Goal: Task Accomplishment & Management: Complete application form

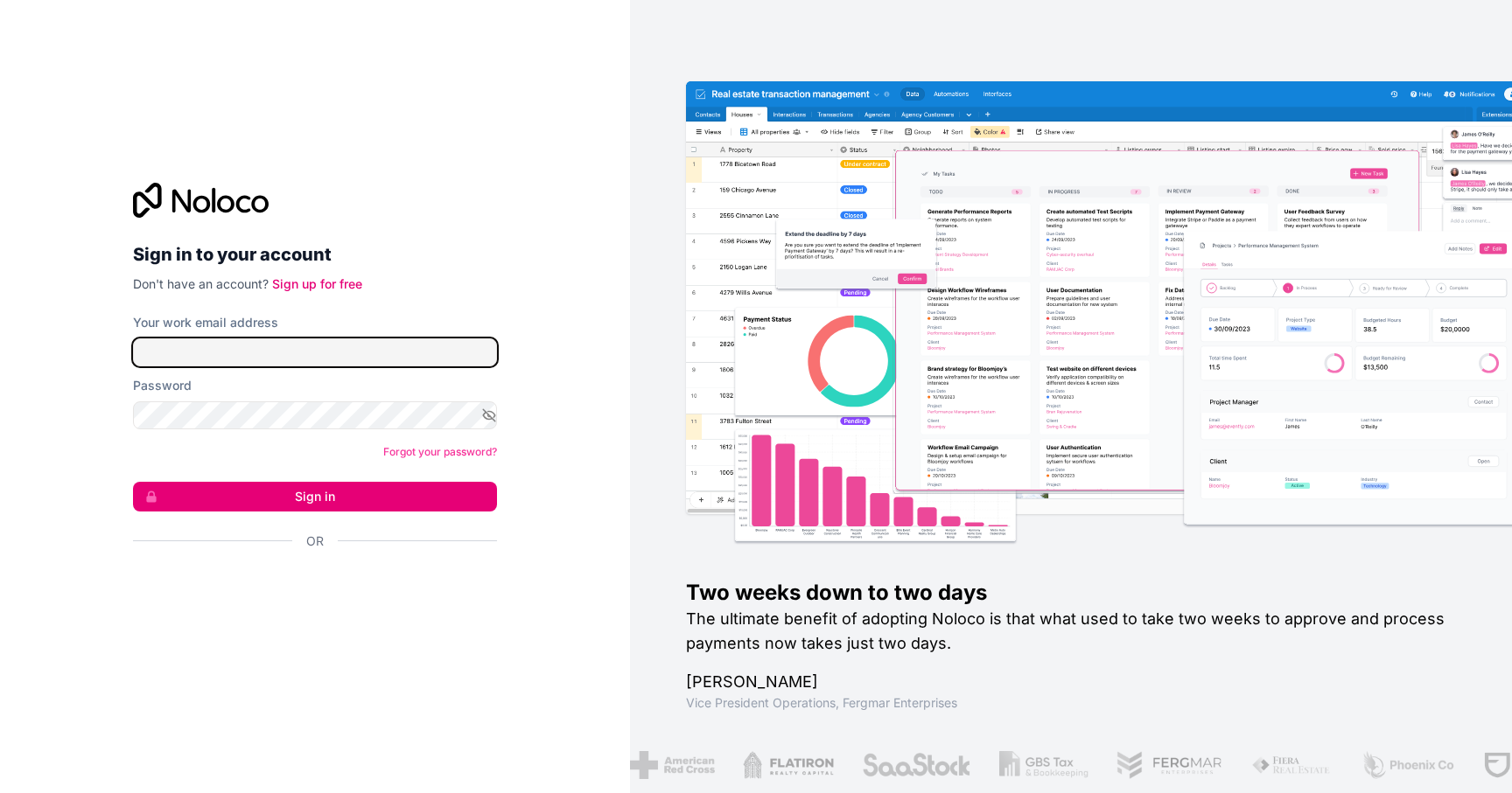
click at [347, 351] on input "Your work email address" at bounding box center [315, 352] width 364 height 28
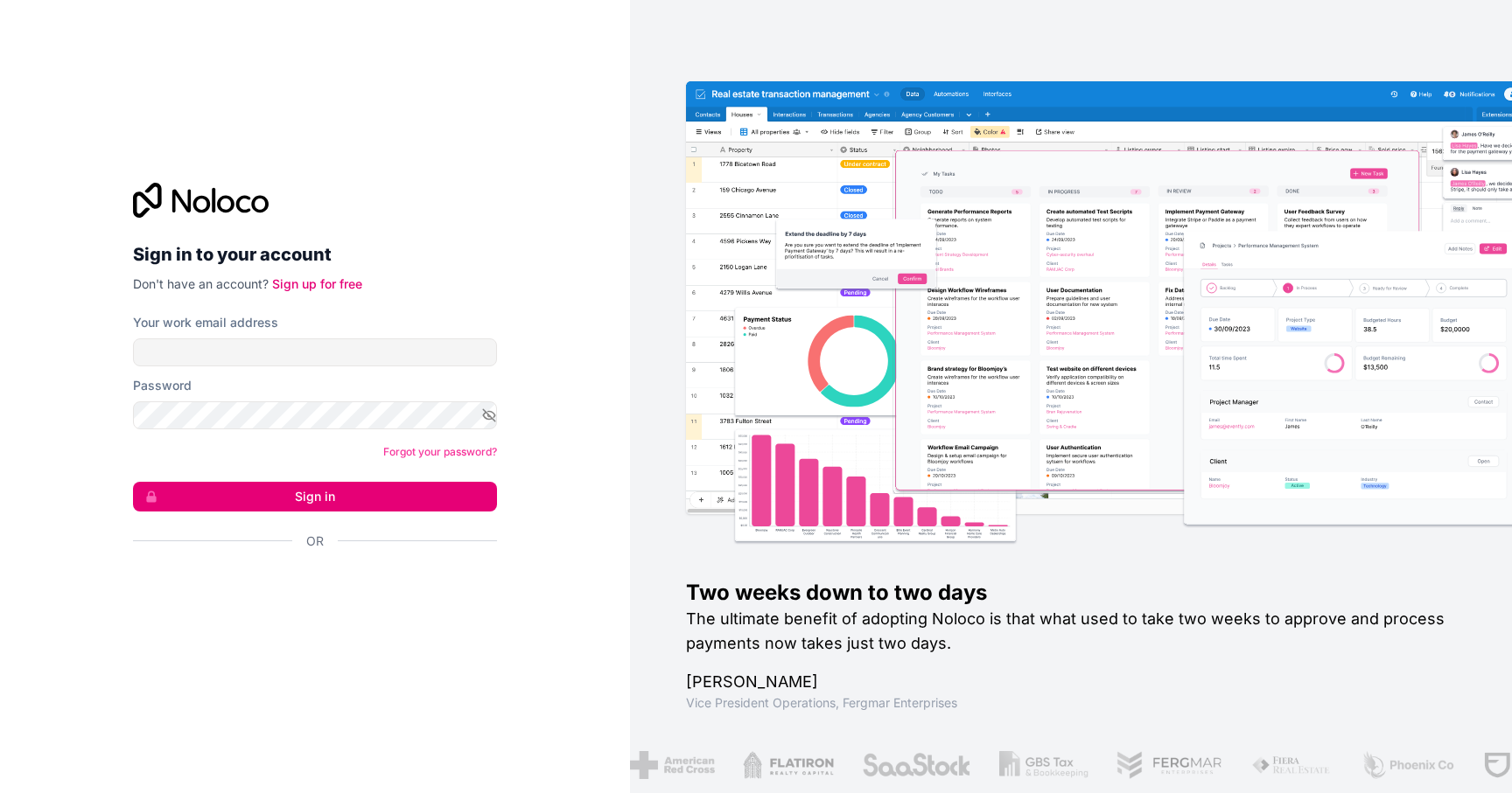
click at [338, 663] on div "Sign in to your account Don't have an account? Sign up for free Your work email…" at bounding box center [315, 396] width 630 height 793
click at [341, 287] on link "Sign up for free" at bounding box center [317, 284] width 90 height 15
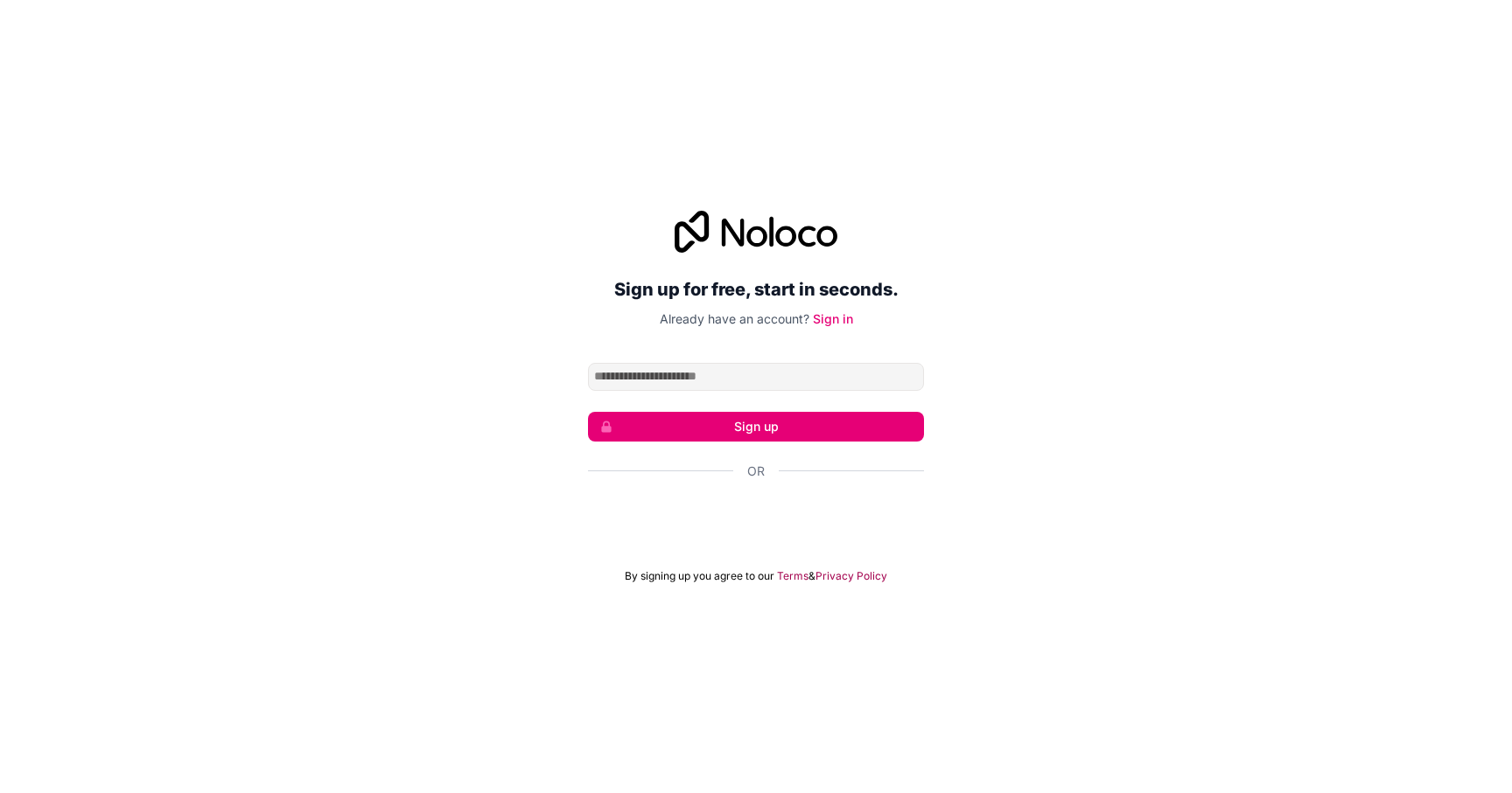
click at [730, 372] on input "Email address" at bounding box center [756, 377] width 336 height 28
type input "**********"
click button "Sign up" at bounding box center [756, 427] width 336 height 30
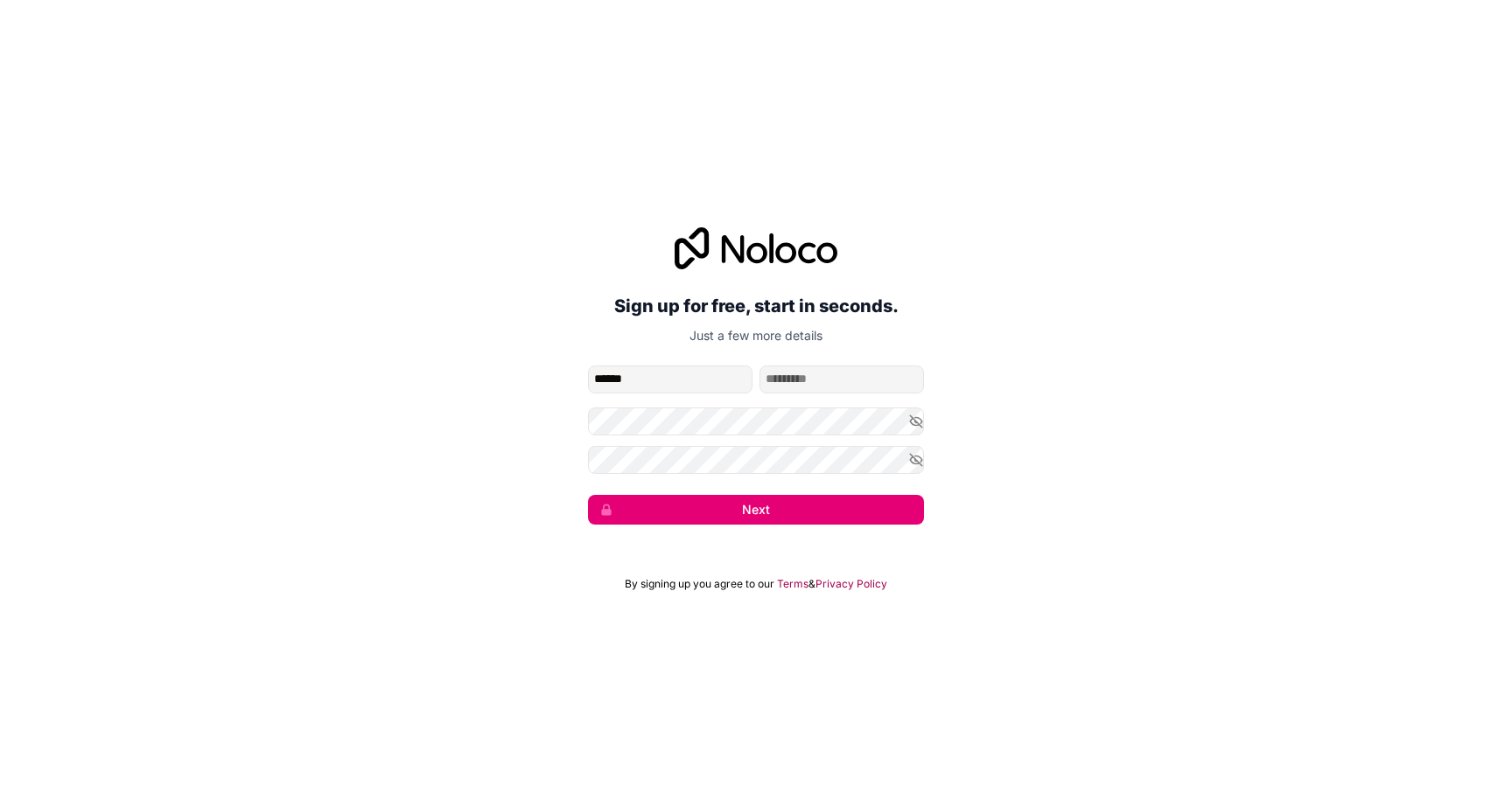
type input "******"
type input "********"
click at [641, 528] on div "**********" at bounding box center [756, 376] width 1512 height 346
click at [677, 510] on button "Next" at bounding box center [756, 510] width 336 height 30
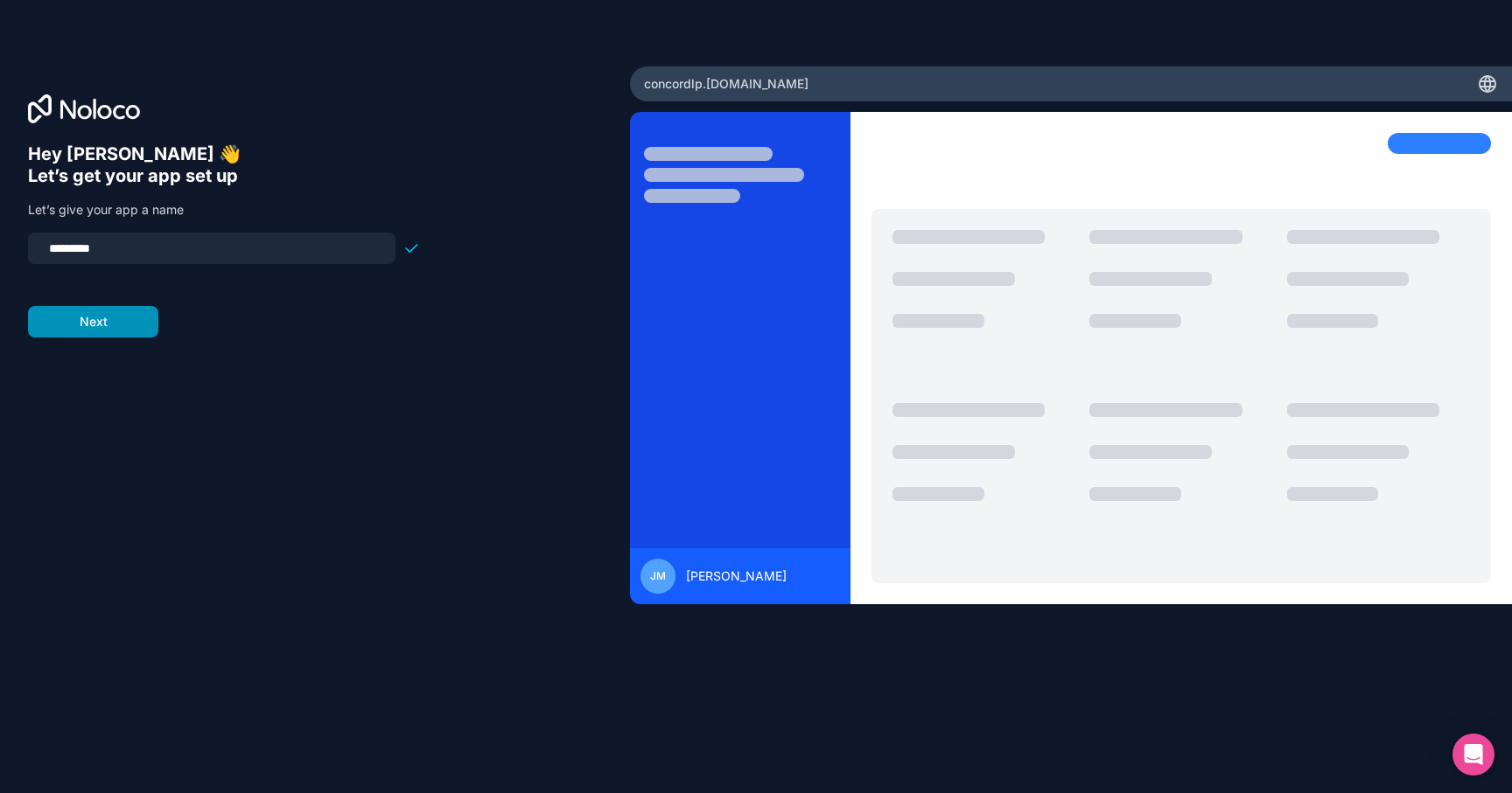
click at [129, 323] on button "Next" at bounding box center [93, 321] width 130 height 32
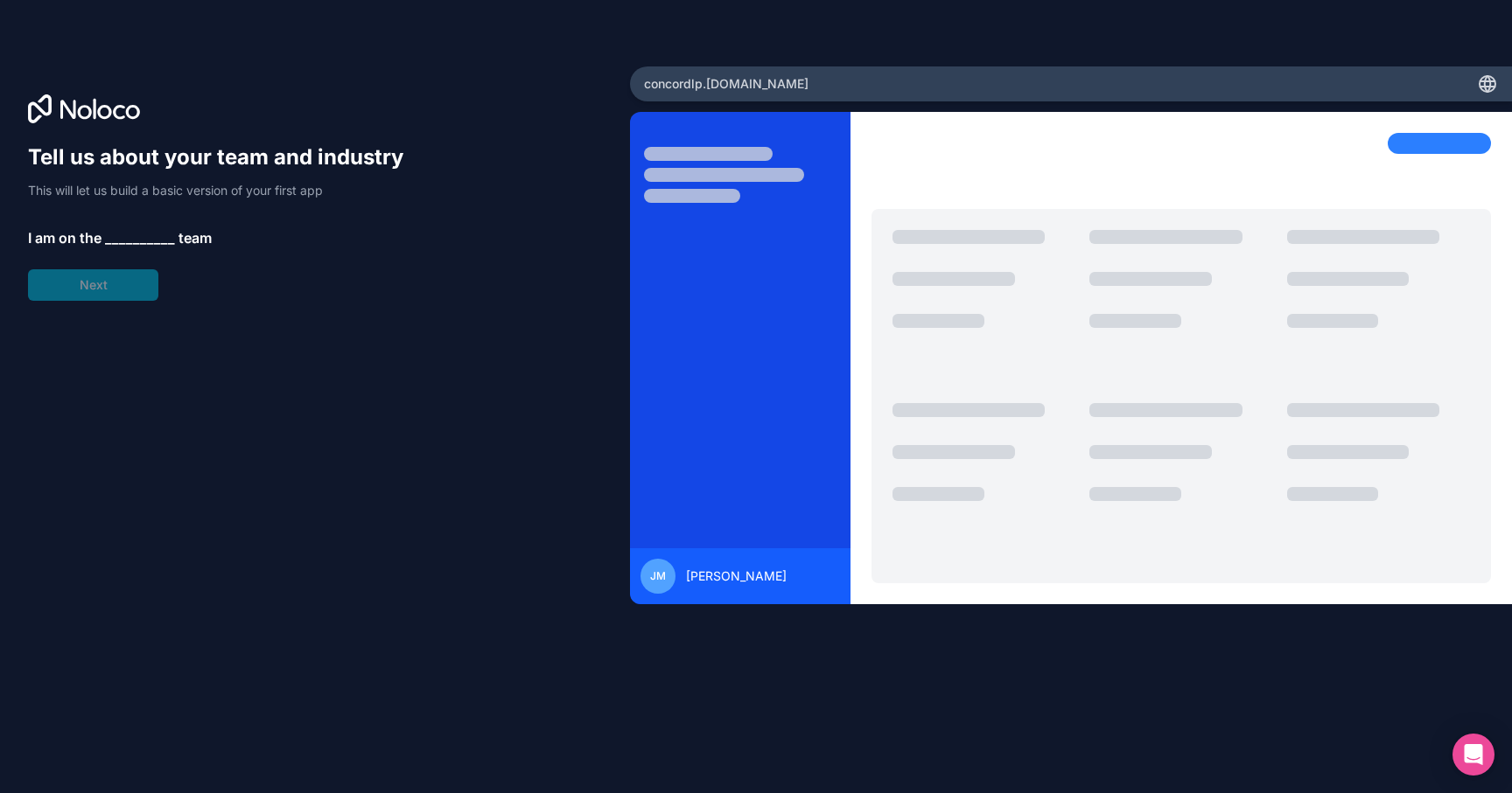
click at [130, 239] on span "__________" at bounding box center [139, 238] width 70 height 21
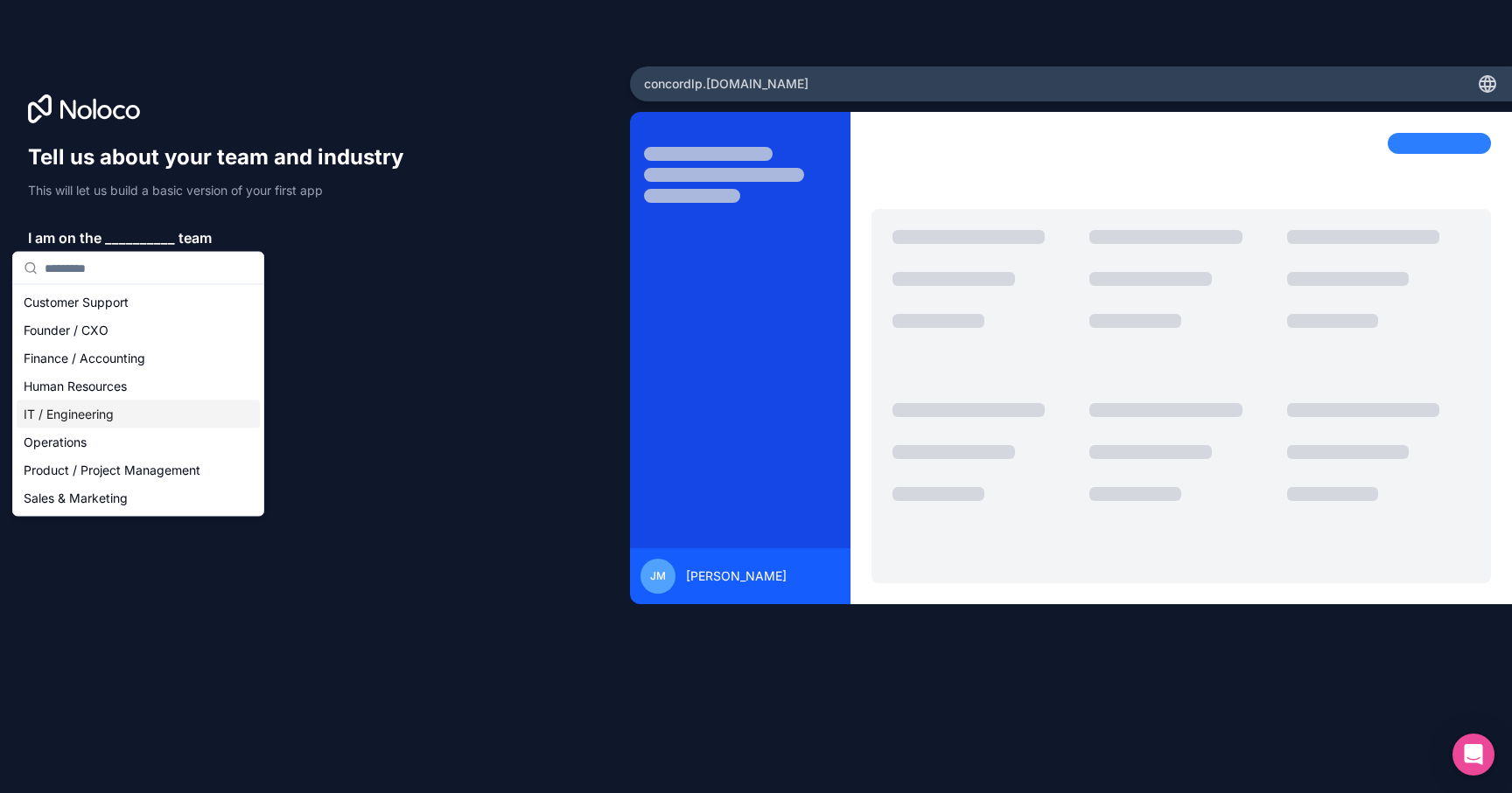
click at [94, 412] on div "IT / Engineering" at bounding box center [138, 414] width 243 height 28
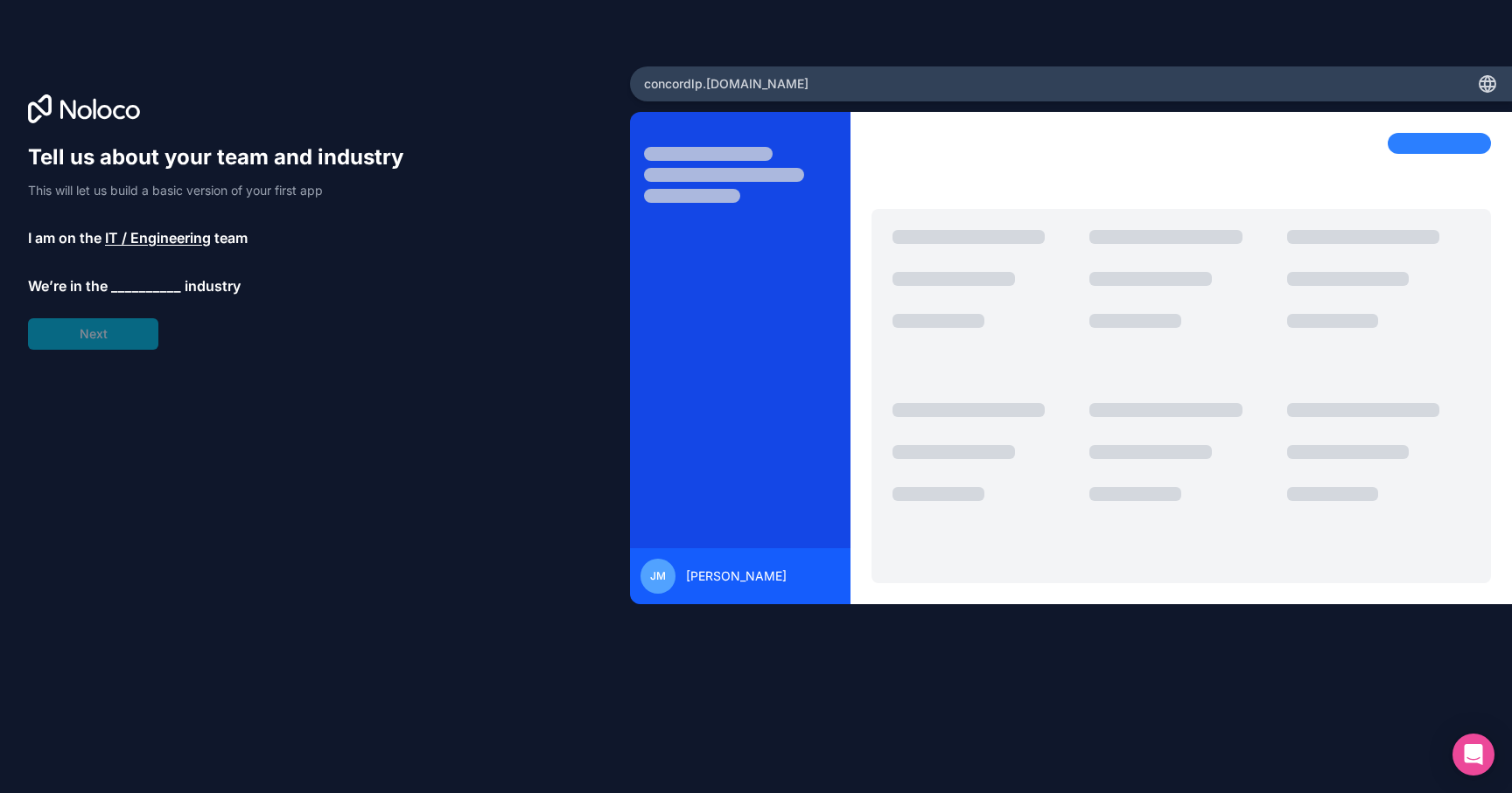
click at [93, 350] on div "Tell us about your team and industry This will let us build a basic version of …" at bounding box center [315, 422] width 574 height 556
click at [153, 290] on span "__________" at bounding box center [146, 287] width 70 height 21
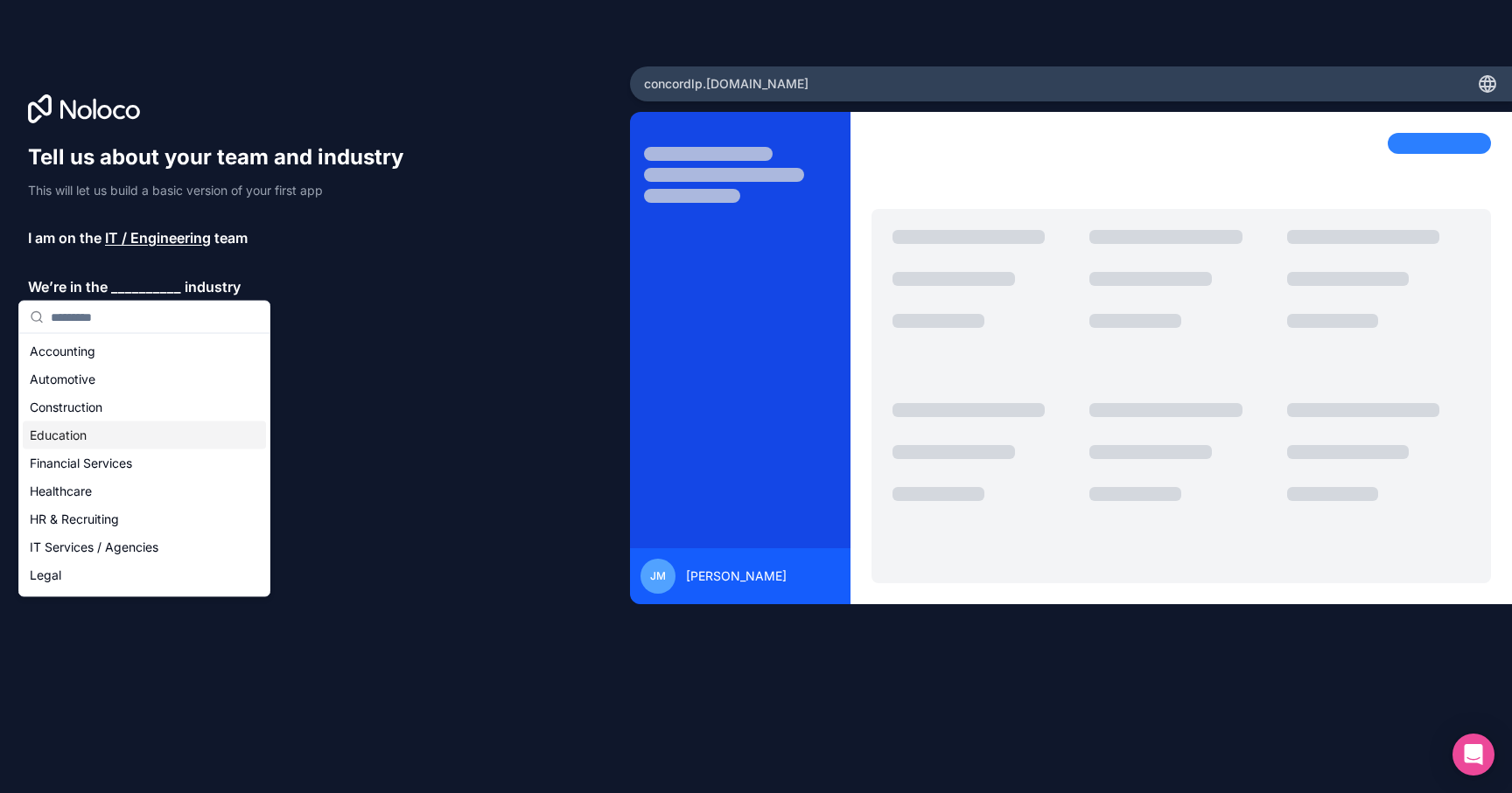
scroll to position [361, 0]
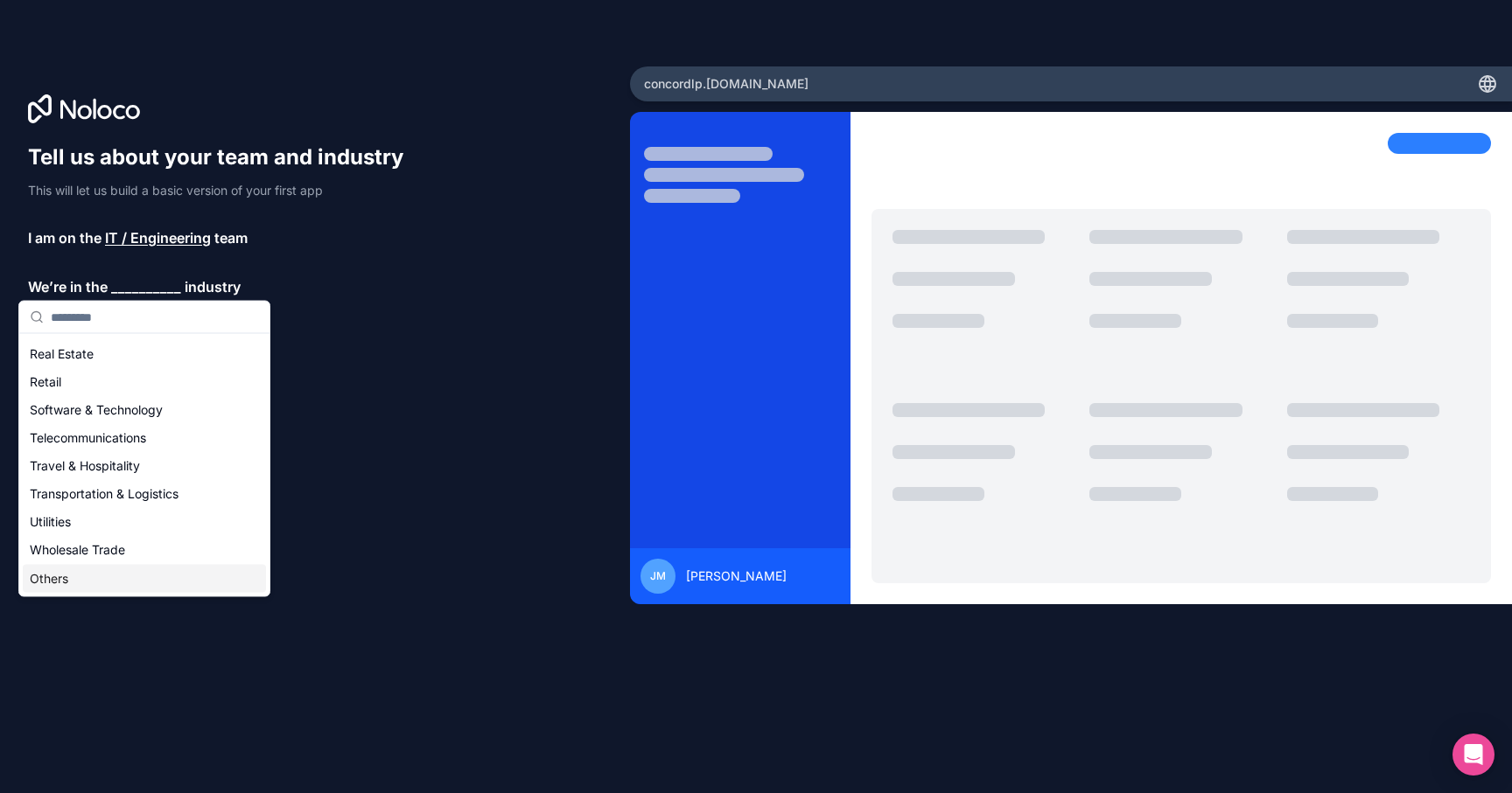
click at [63, 585] on div "Others" at bounding box center [144, 579] width 243 height 28
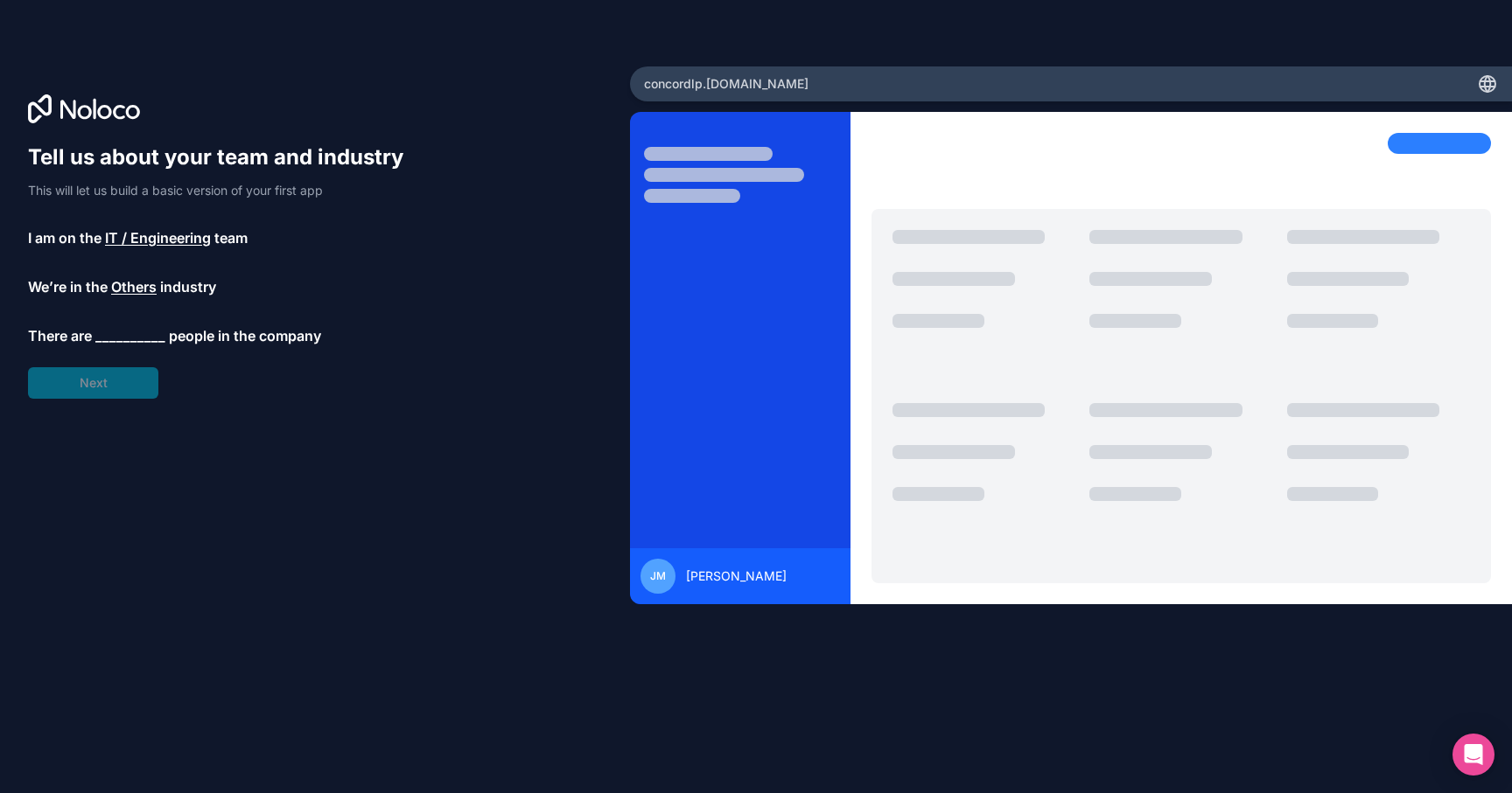
click at [140, 342] on span "__________" at bounding box center [130, 335] width 70 height 21
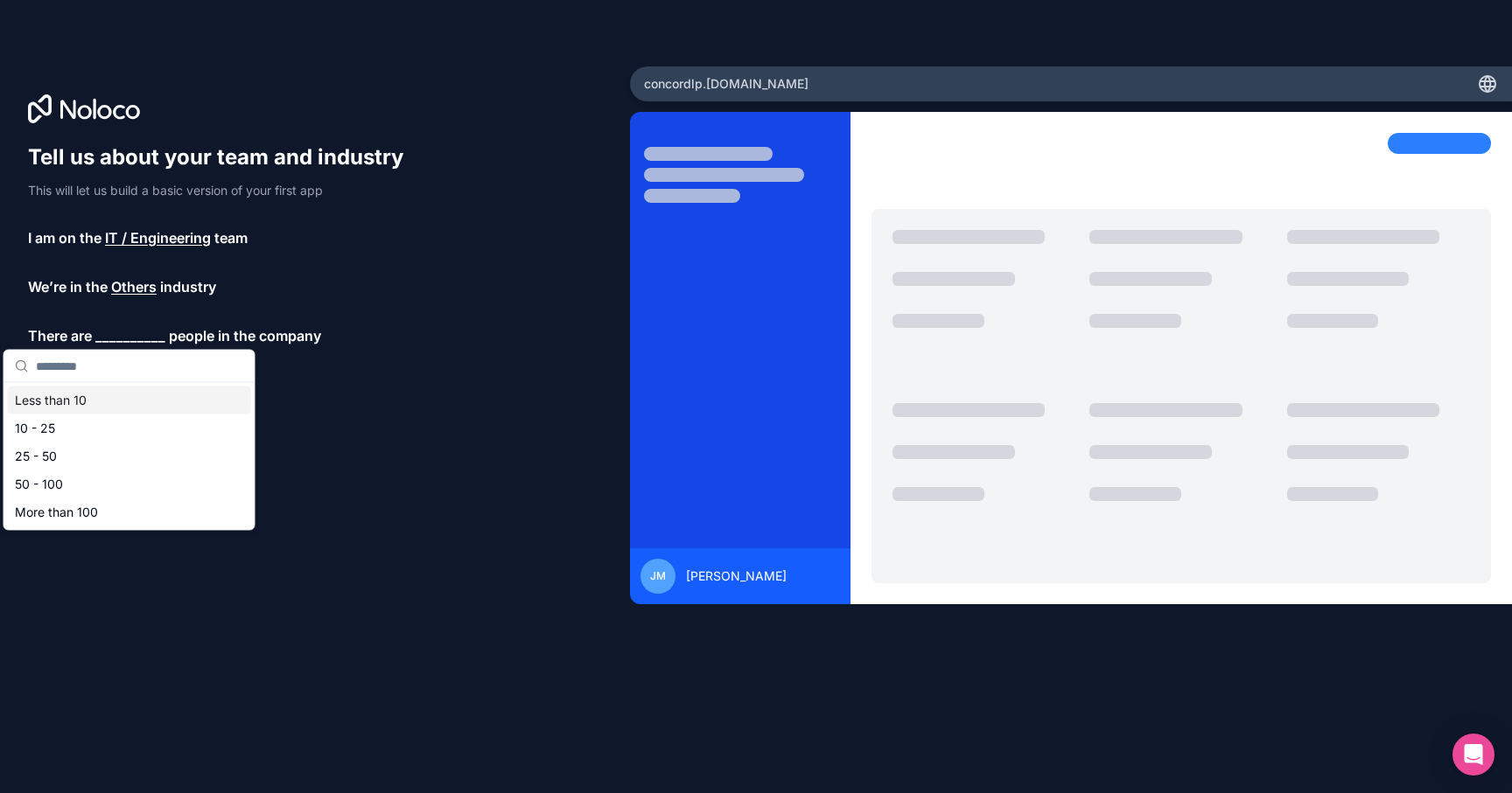
click at [94, 399] on div "Less than 10" at bounding box center [129, 401] width 243 height 28
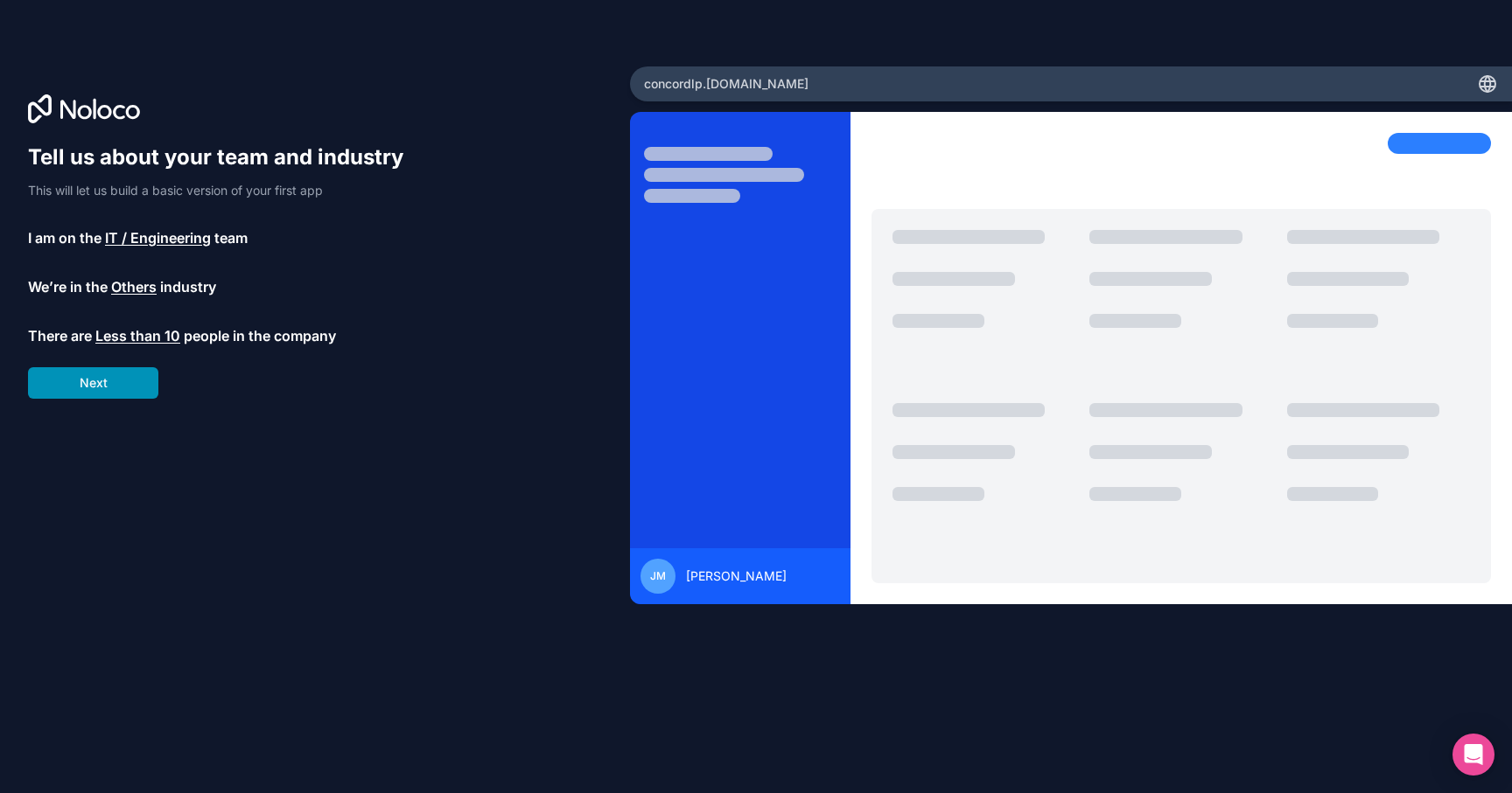
click at [89, 388] on button "Next" at bounding box center [93, 383] width 130 height 32
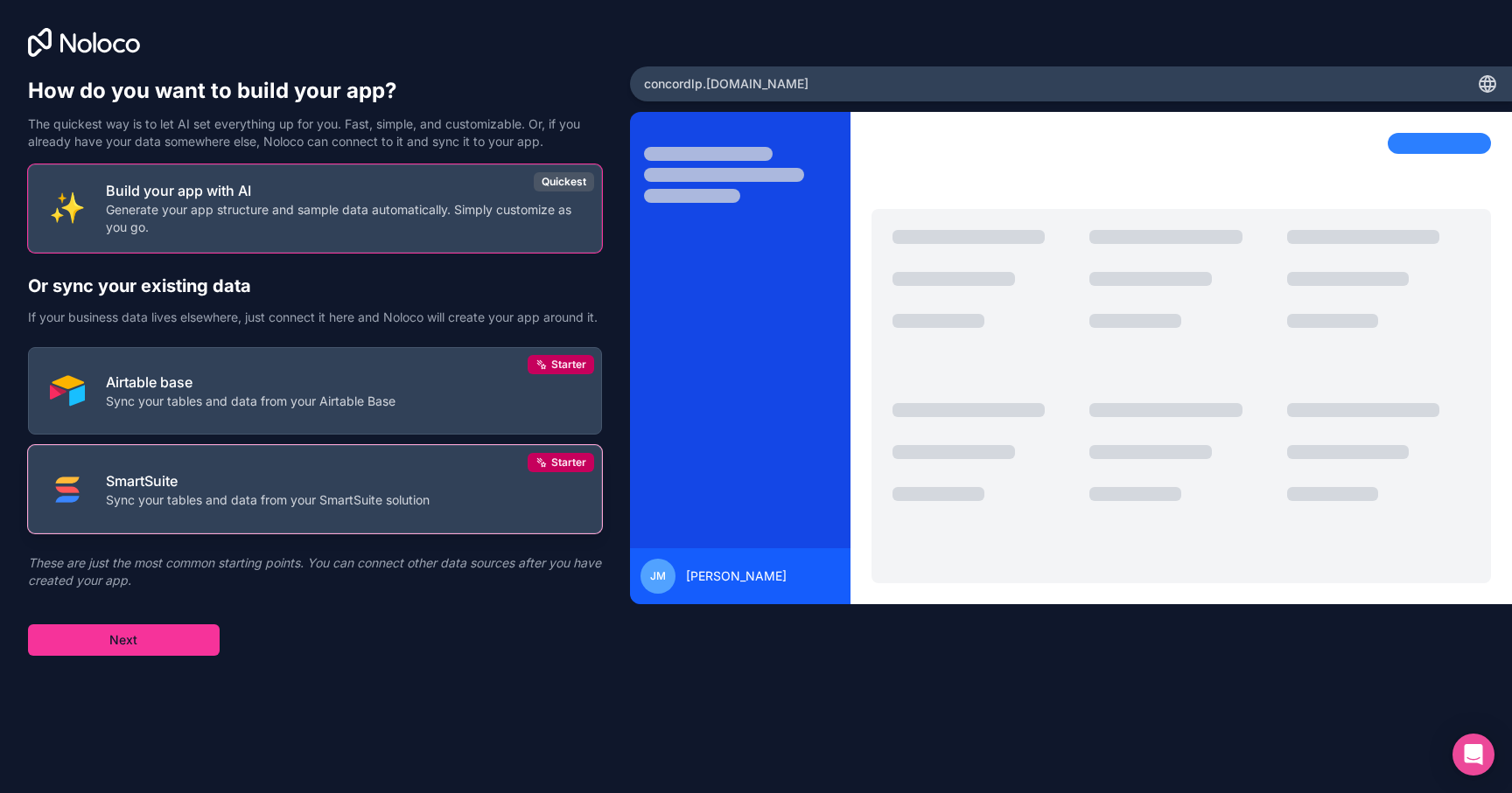
click at [382, 528] on button "SmartSuite Sync your tables and data from your SmartSuite solution Starter" at bounding box center [315, 489] width 574 height 88
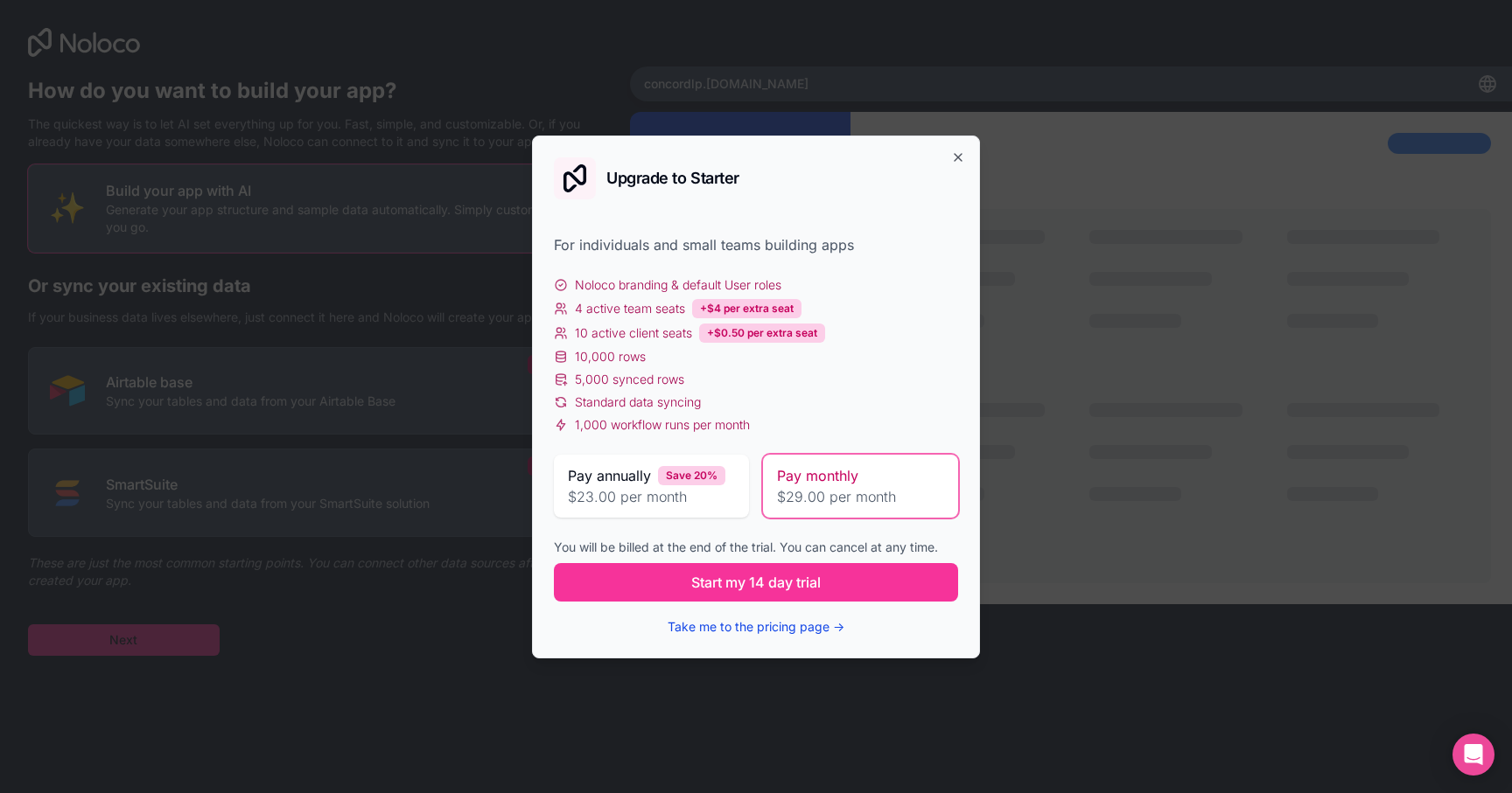
click at [700, 628] on button "Take me to the pricing page →" at bounding box center [756, 626] width 177 height 17
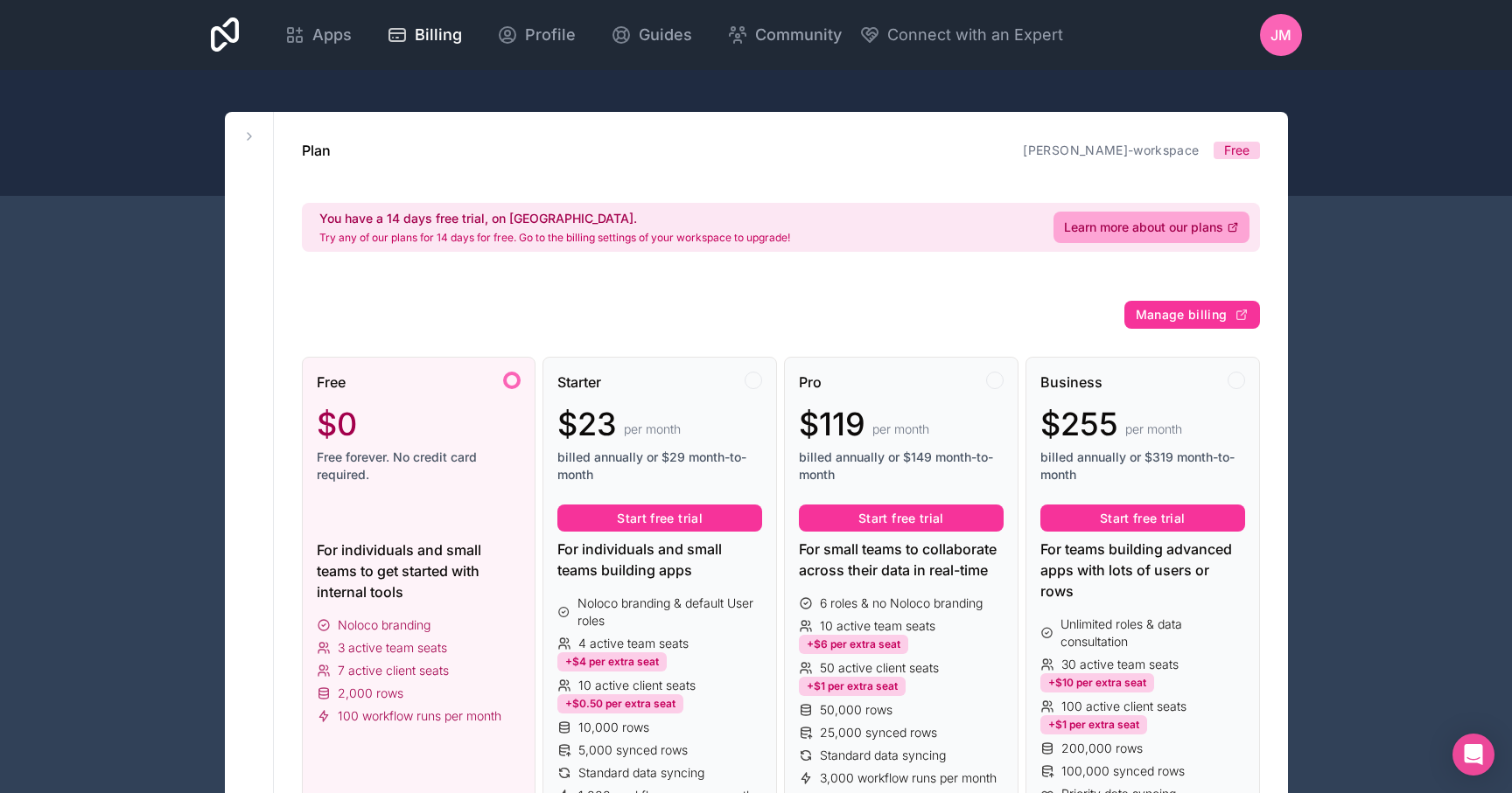
click at [417, 440] on div "$0" at bounding box center [419, 424] width 205 height 35
click at [243, 145] on button at bounding box center [249, 136] width 21 height 21
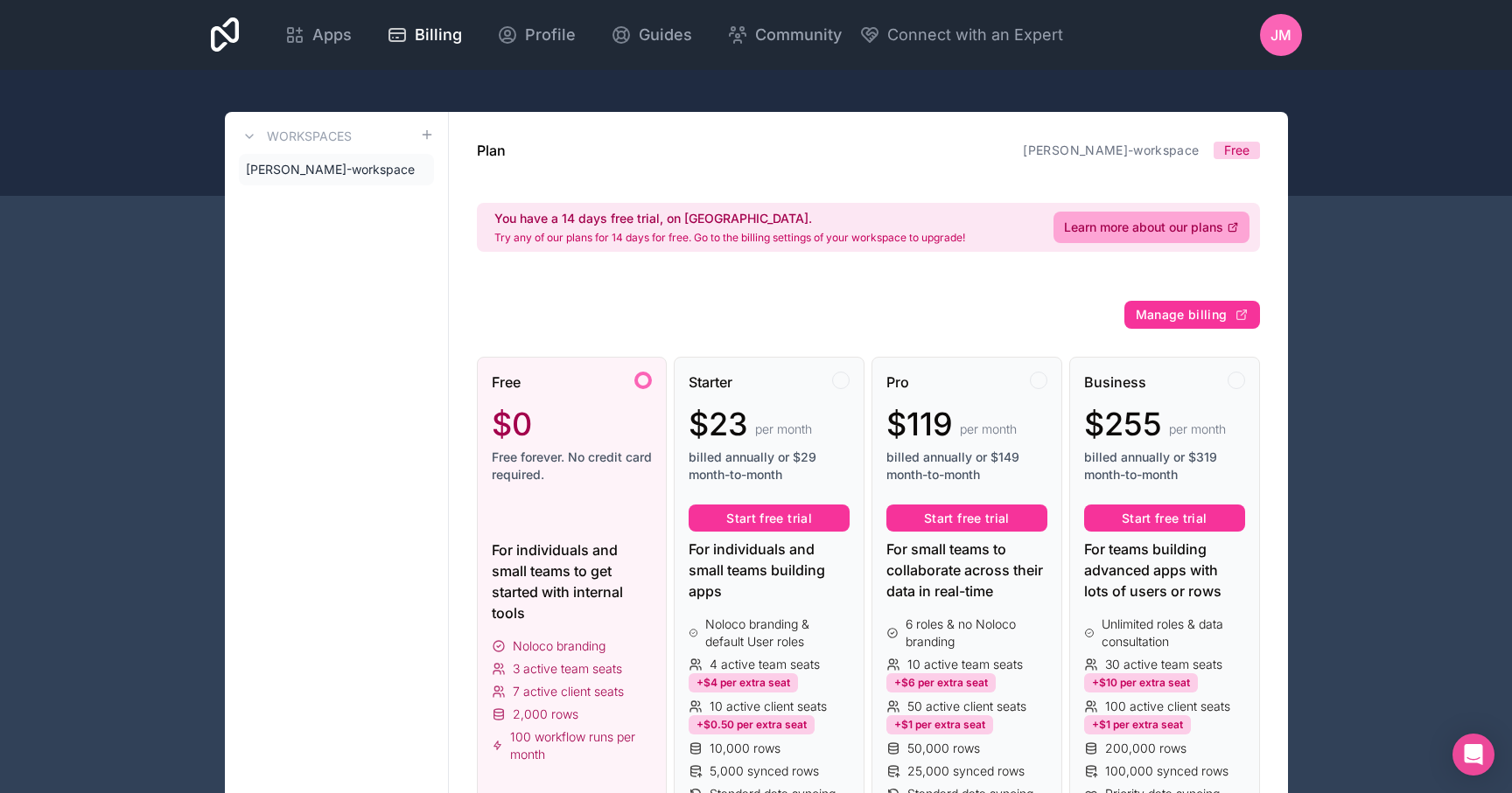
click at [281, 174] on span "[PERSON_NAME]-workspace" at bounding box center [330, 169] width 169 height 17
click at [873, 67] on div "Apps Billing Profile Guides Community Connect with an Expert JM Billing Profile…" at bounding box center [756, 35] width 1119 height 70
click at [350, 36] on span "Apps" at bounding box center [332, 35] width 39 height 25
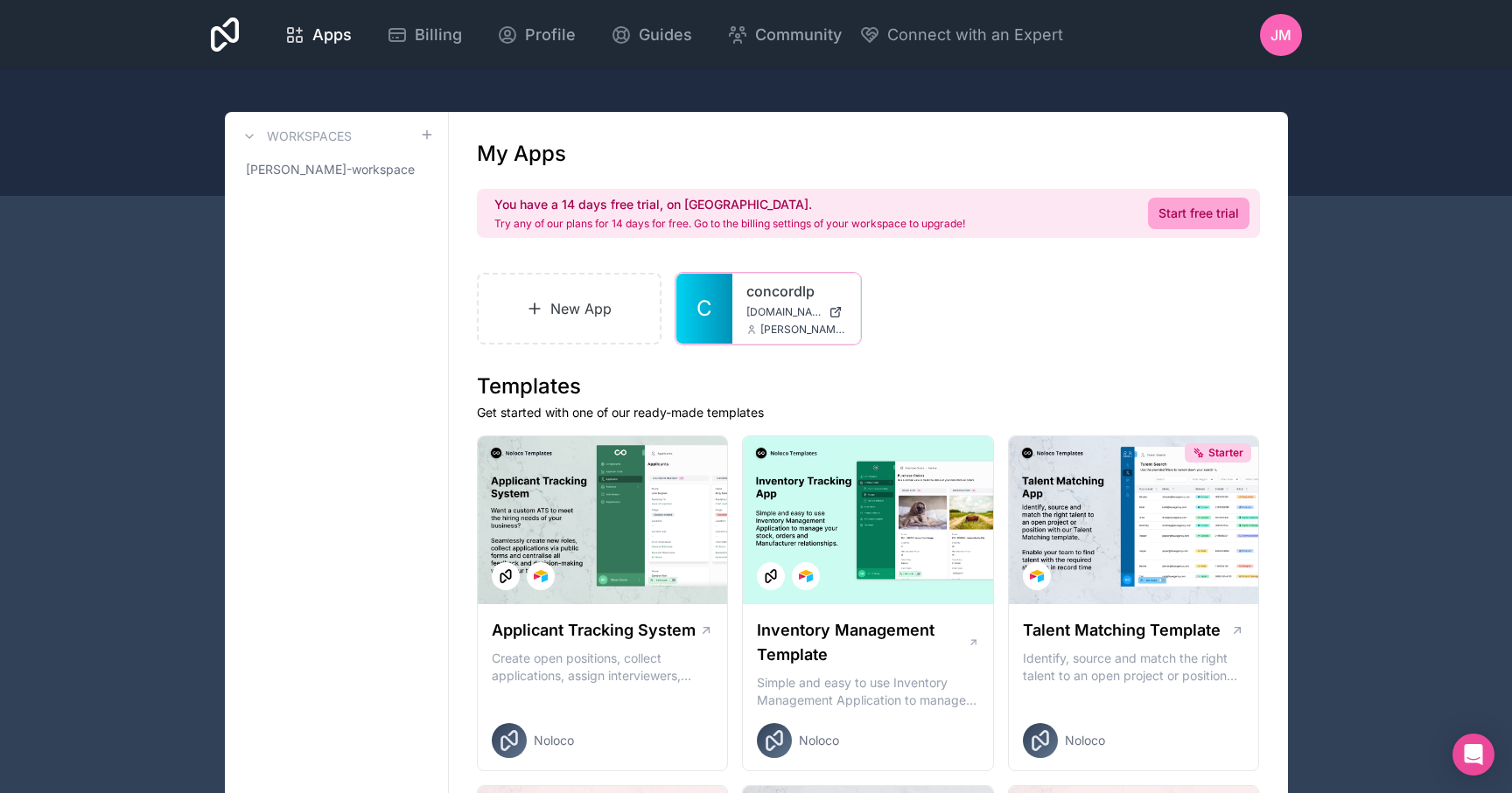
click at [749, 312] on span "[DOMAIN_NAME]" at bounding box center [784, 311] width 76 height 14
